Goal: Transaction & Acquisition: Subscribe to service/newsletter

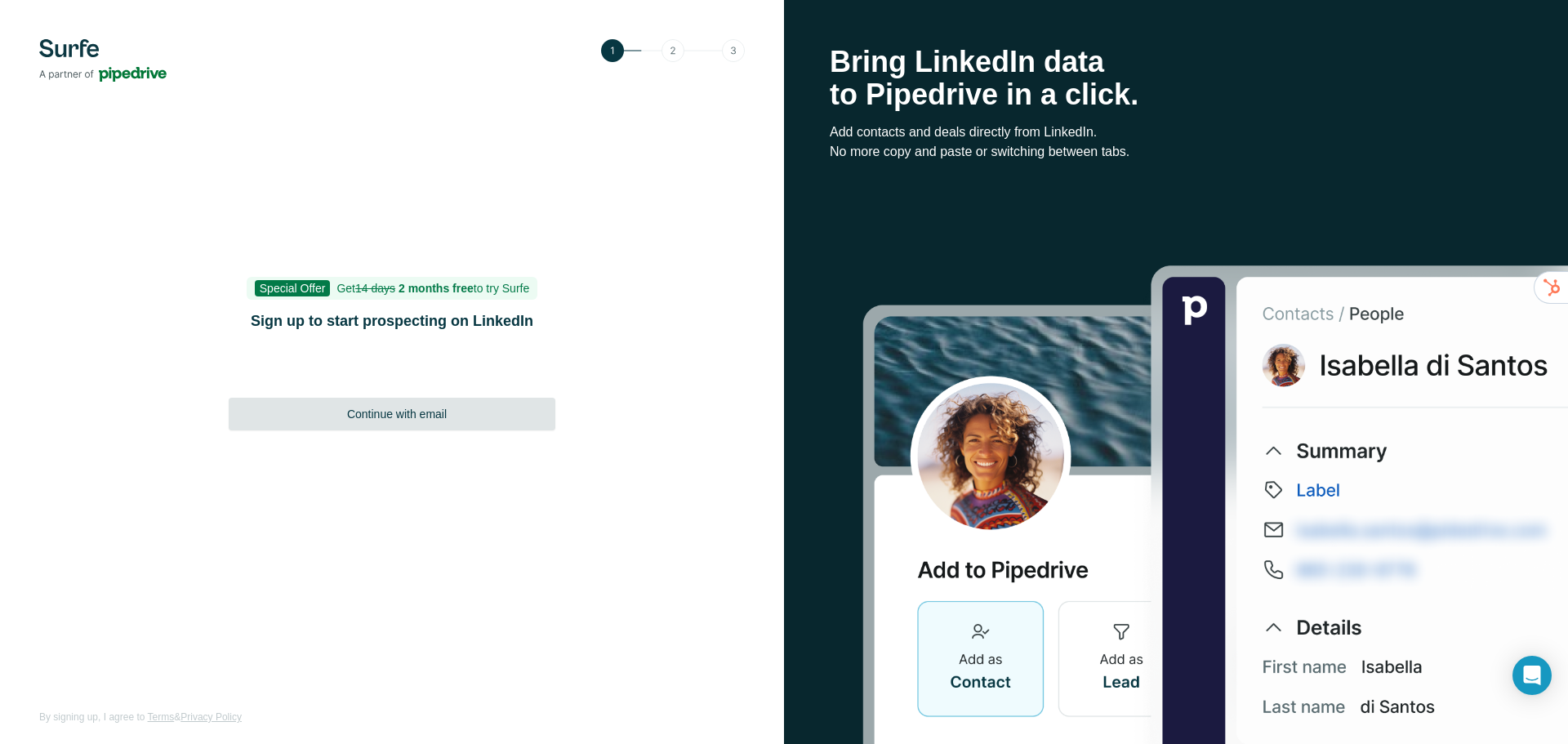
click at [385, 417] on span "Continue with email" at bounding box center [396, 413] width 99 height 16
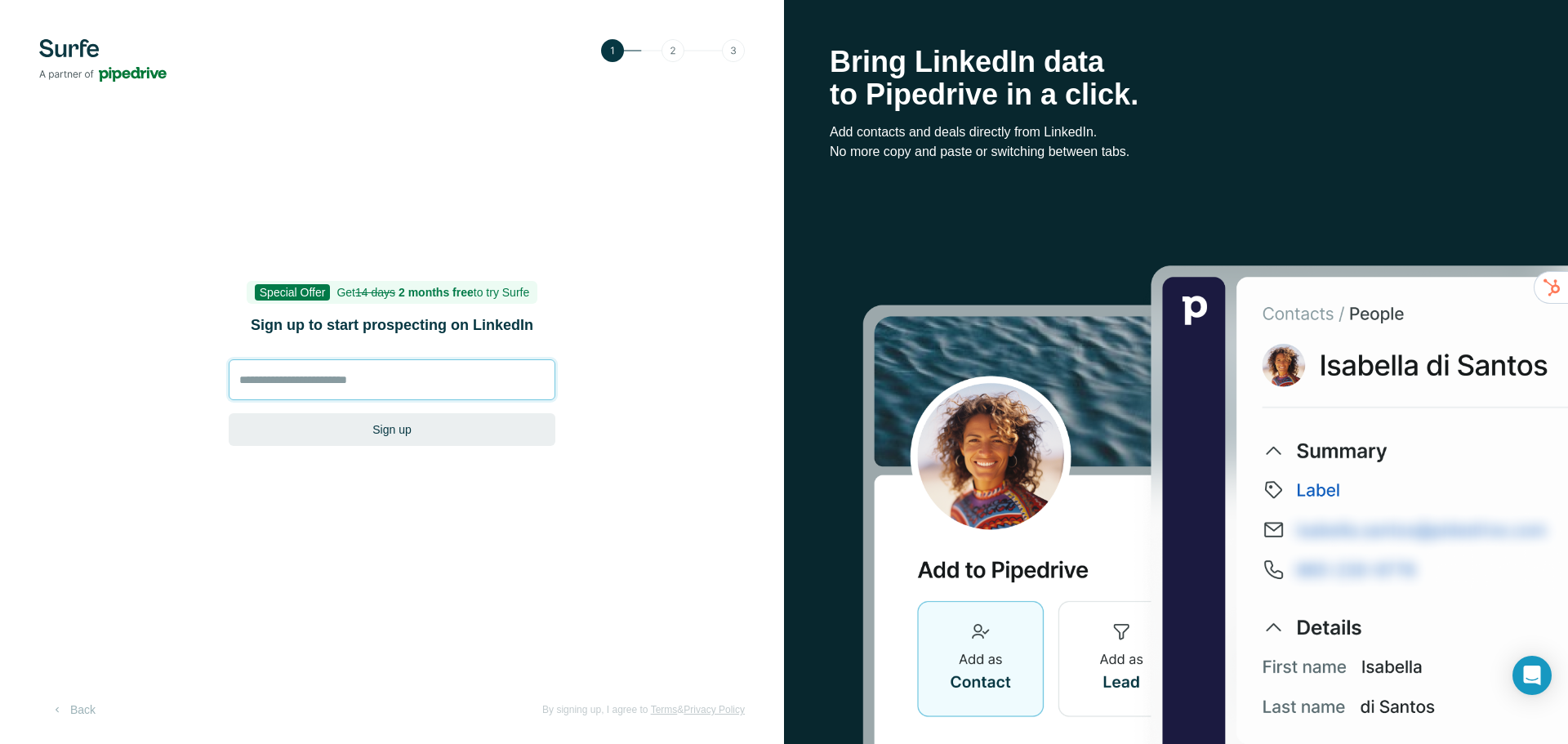
click at [362, 381] on input at bounding box center [392, 380] width 327 height 41
type input "**********"
click at [378, 424] on button "Sign up" at bounding box center [392, 429] width 327 height 33
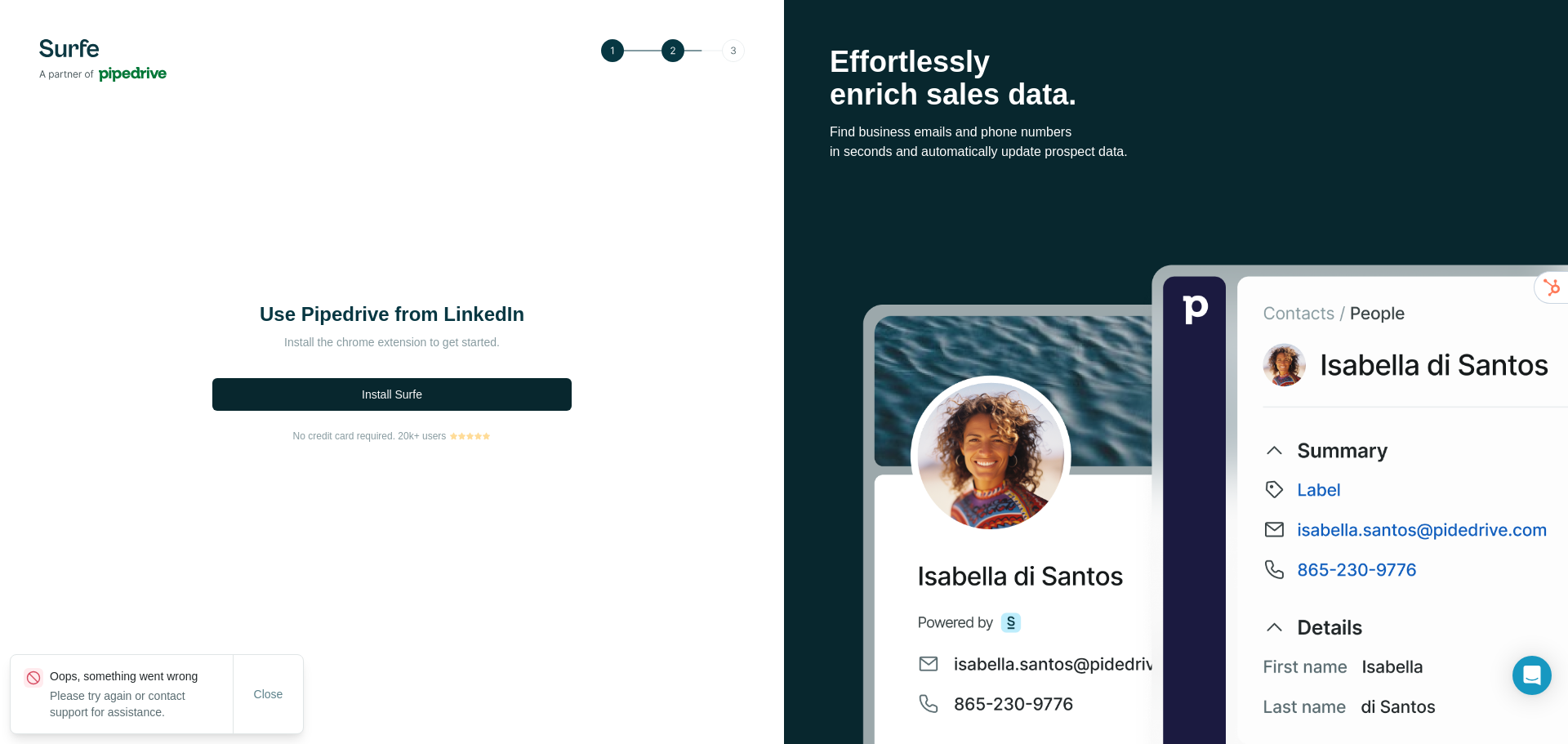
click at [394, 388] on span "Install Surfe" at bounding box center [392, 394] width 61 height 16
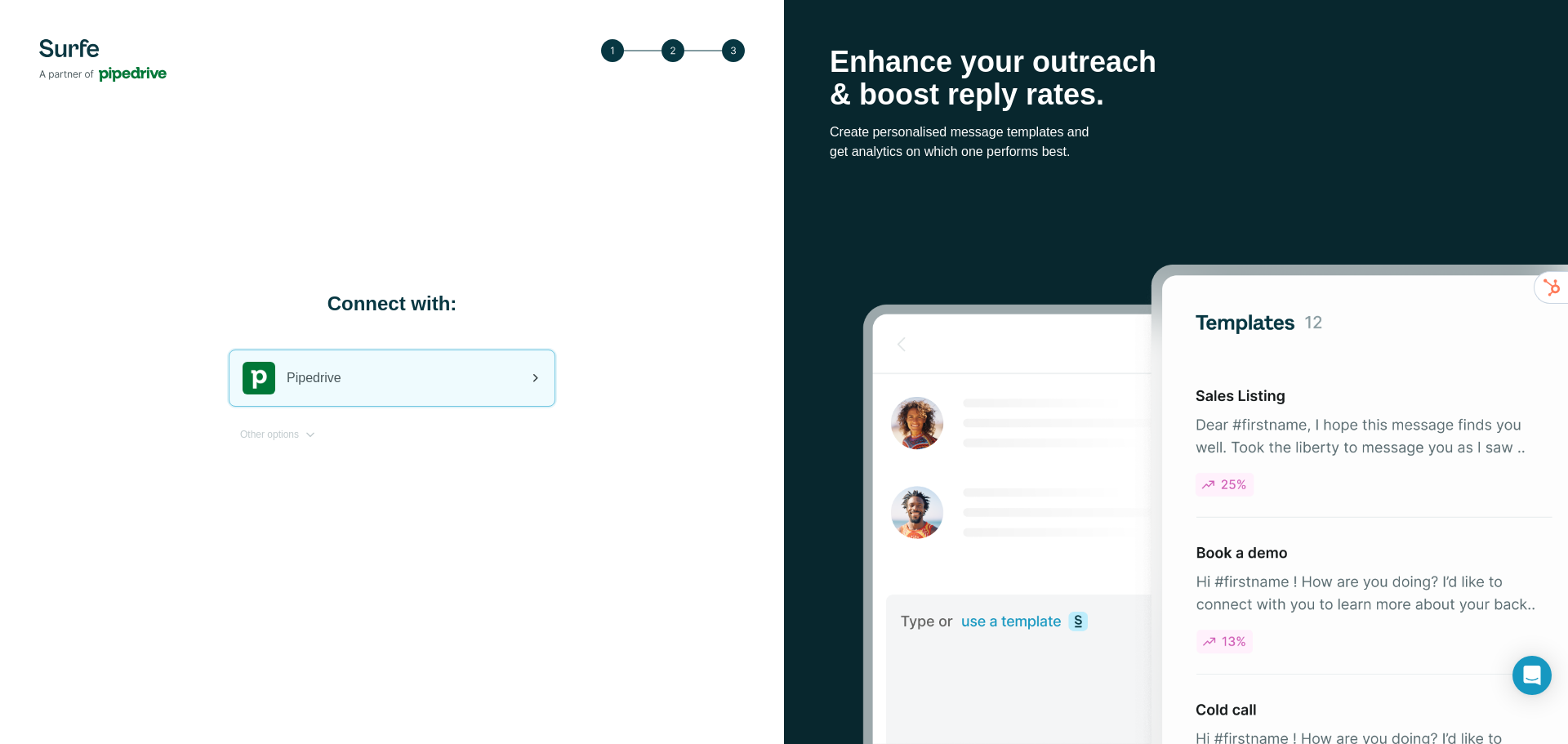
click at [439, 386] on div "Pipedrive" at bounding box center [392, 378] width 325 height 55
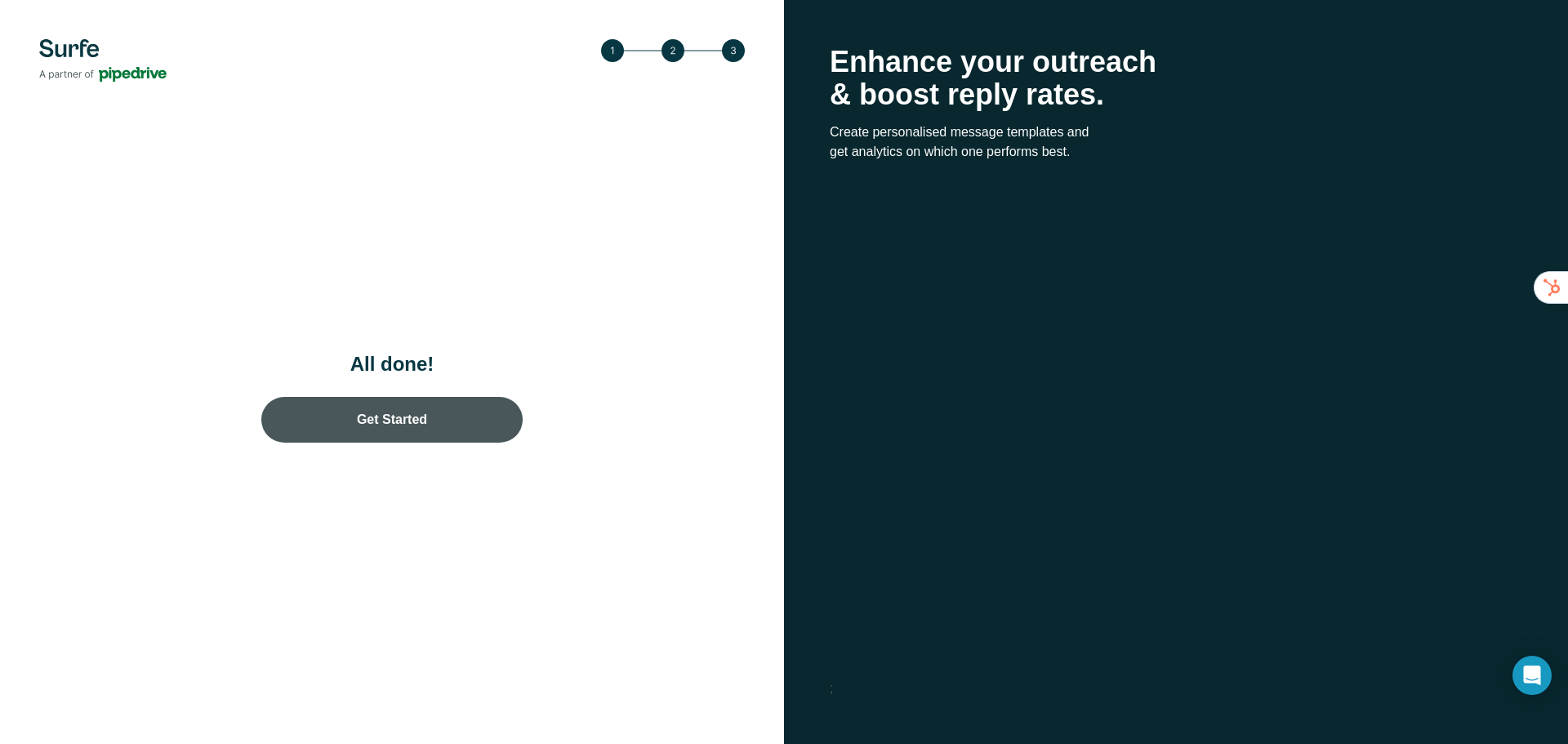
click at [461, 412] on link "Get Started" at bounding box center [392, 420] width 261 height 46
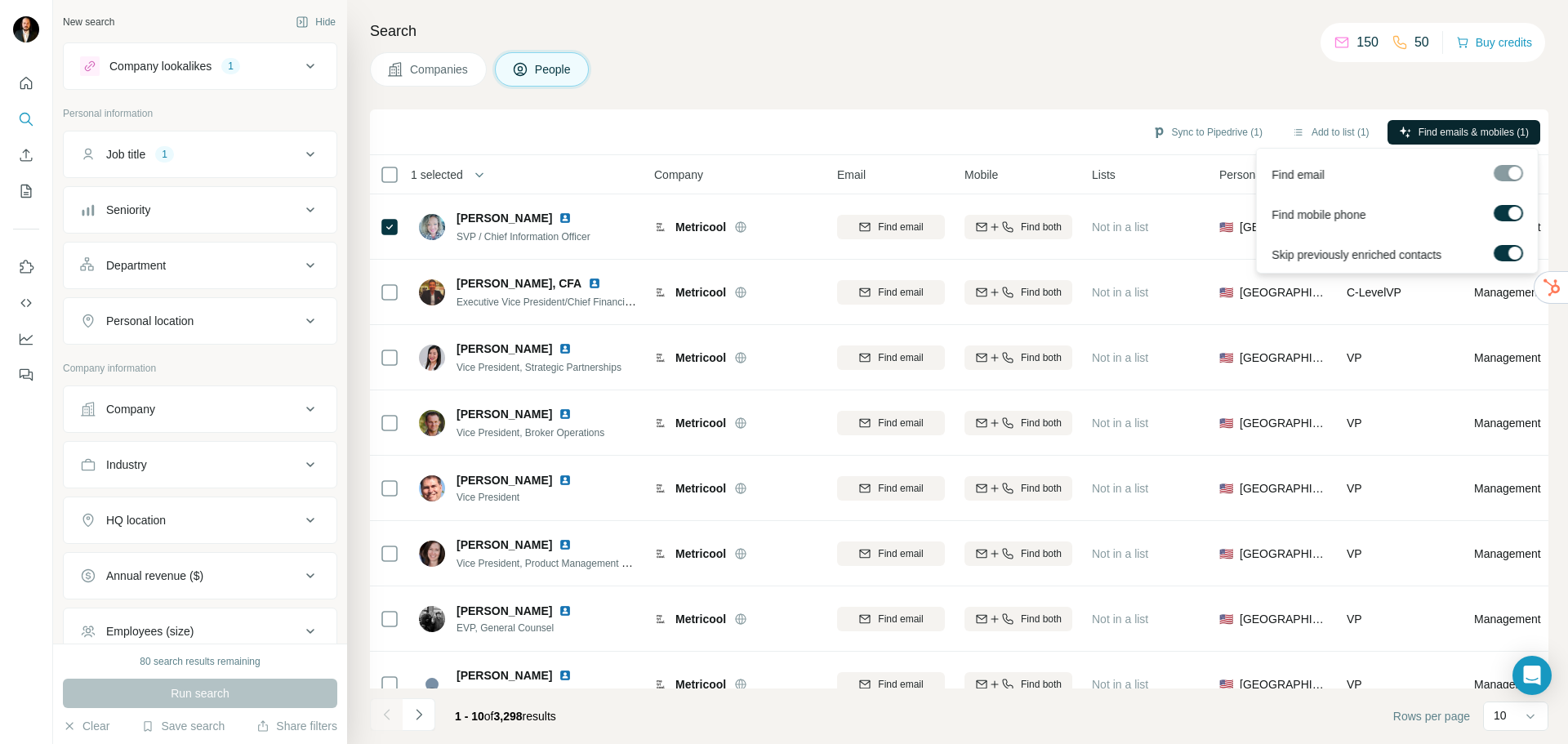
click at [1418, 131] on span "Find emails & mobiles (1)" at bounding box center [1473, 132] width 111 height 15
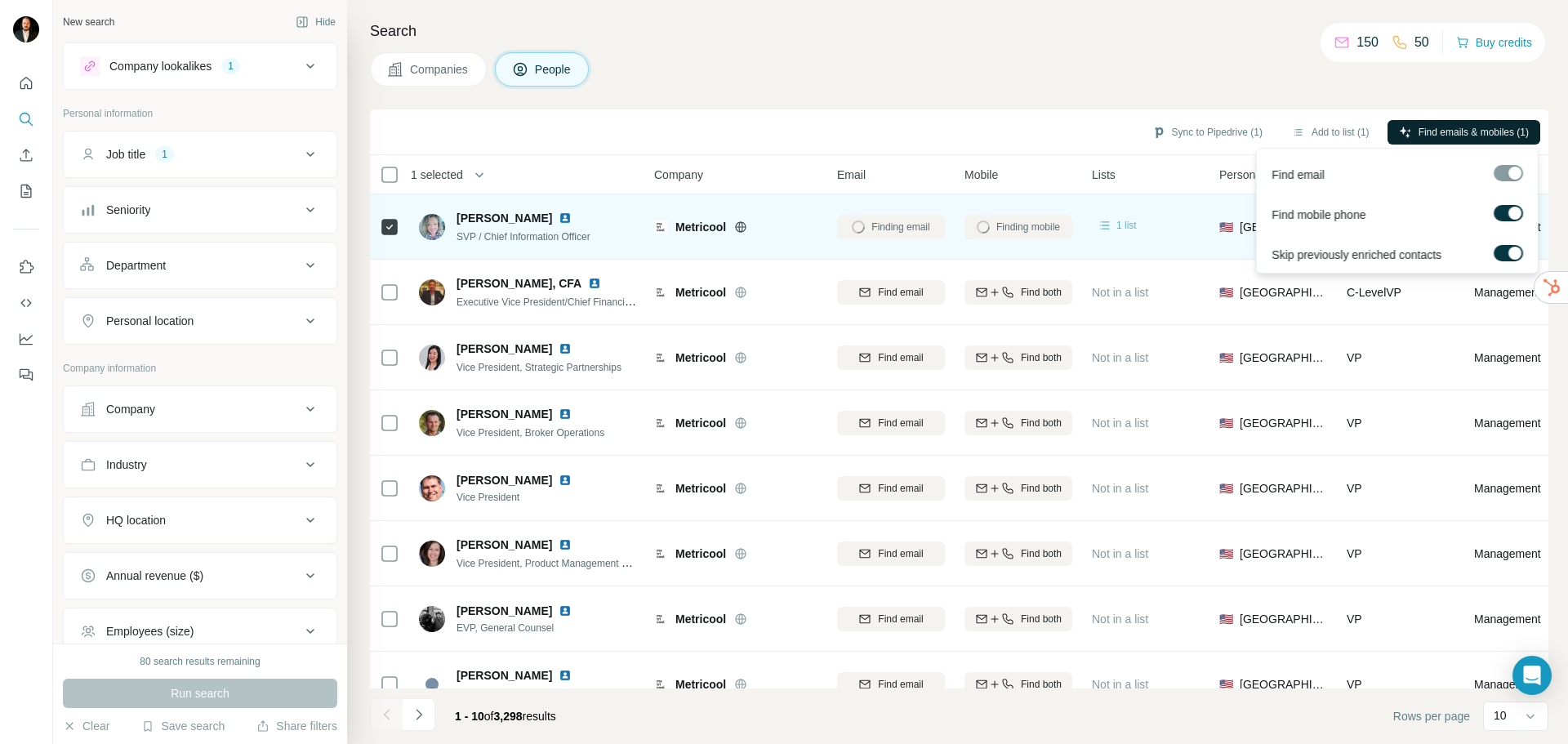
click at [1118, 222] on span "1 list" at bounding box center [1127, 226] width 21 height 15
